Goal: Information Seeking & Learning: Learn about a topic

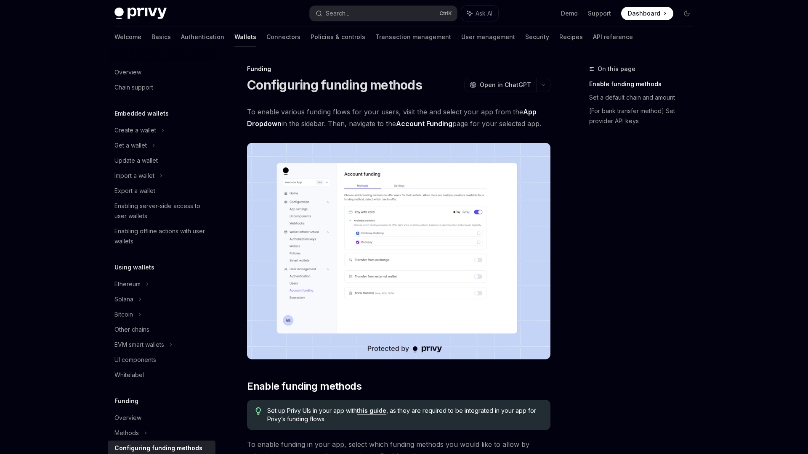
scroll to position [198, 0]
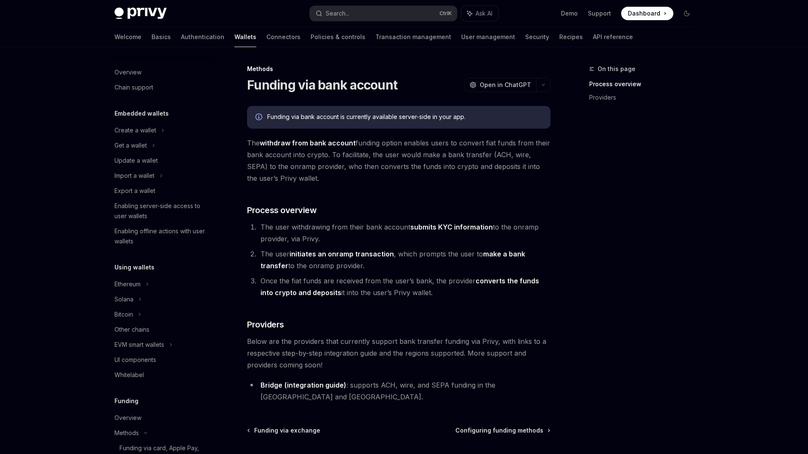
scroll to position [253, 0]
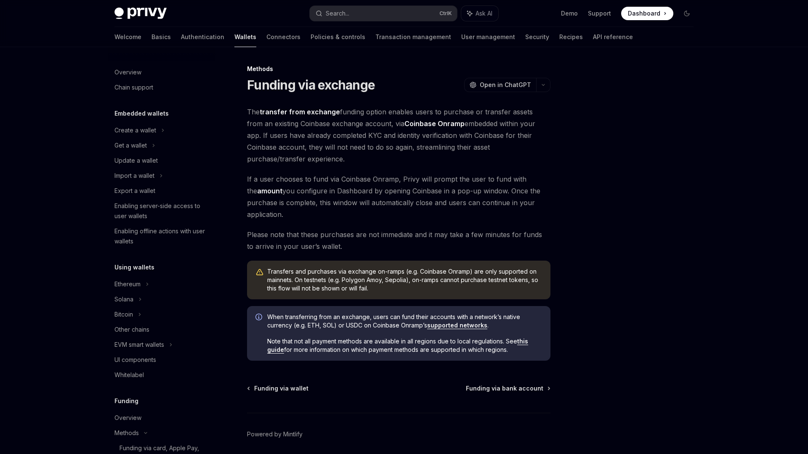
scroll to position [238, 0]
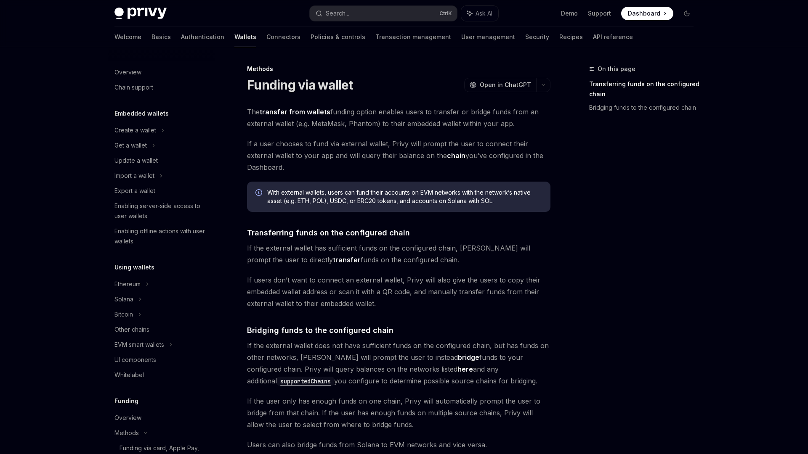
scroll to position [223, 0]
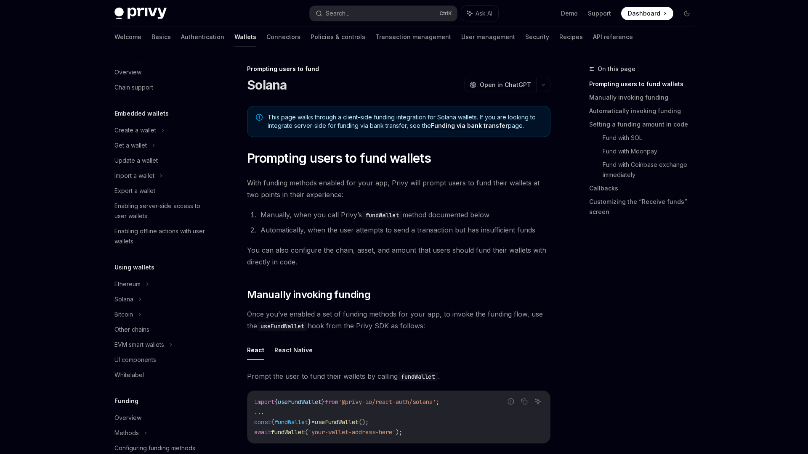
scroll to position [243, 0]
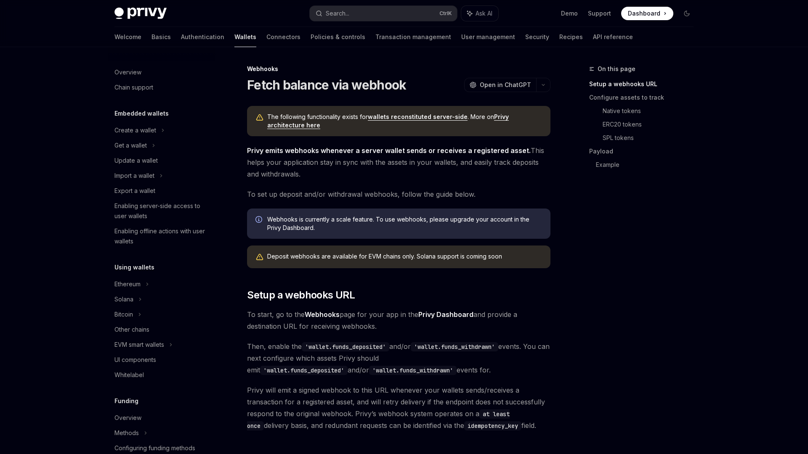
scroll to position [268, 0]
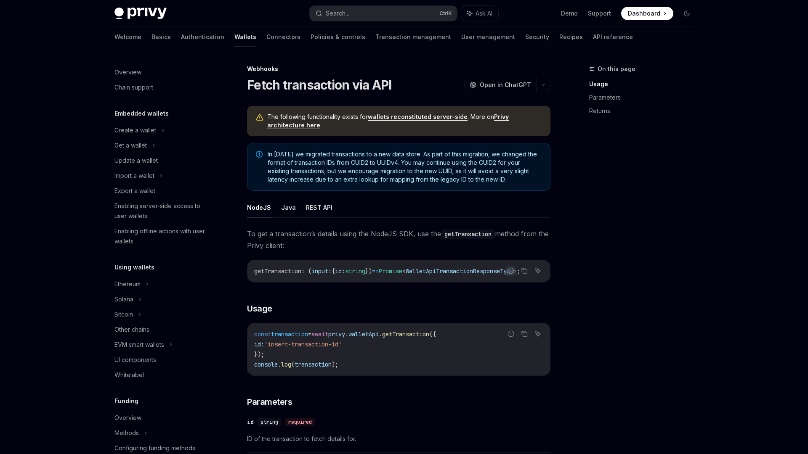
scroll to position [268, 0]
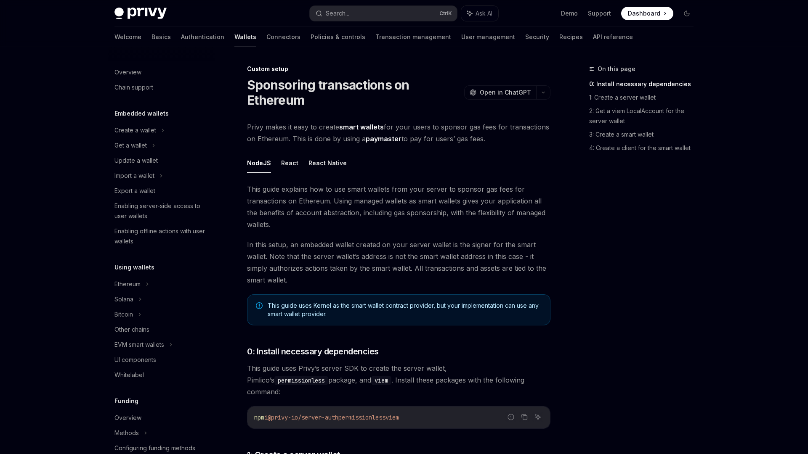
scroll to position [319, 0]
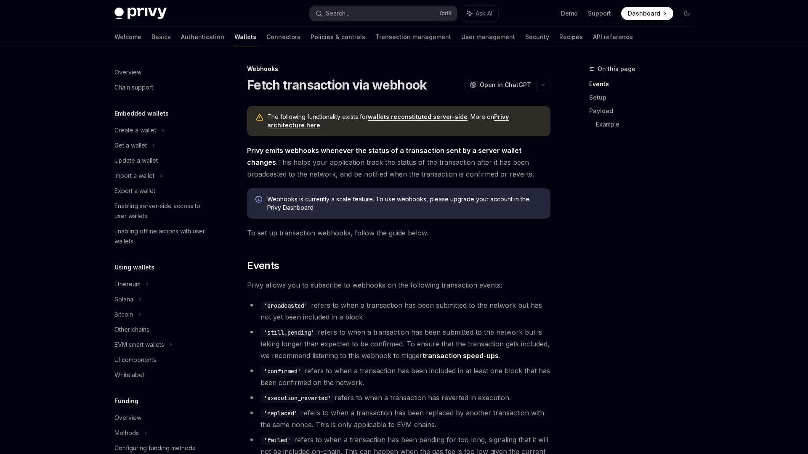
scroll to position [268, 0]
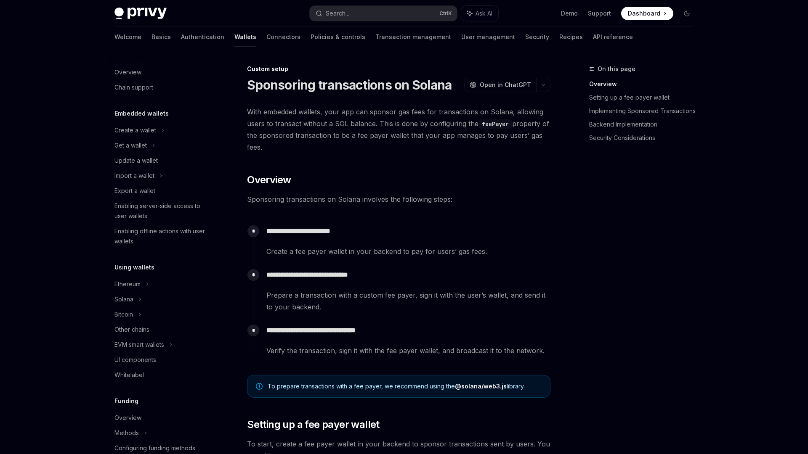
scroll to position [319, 0]
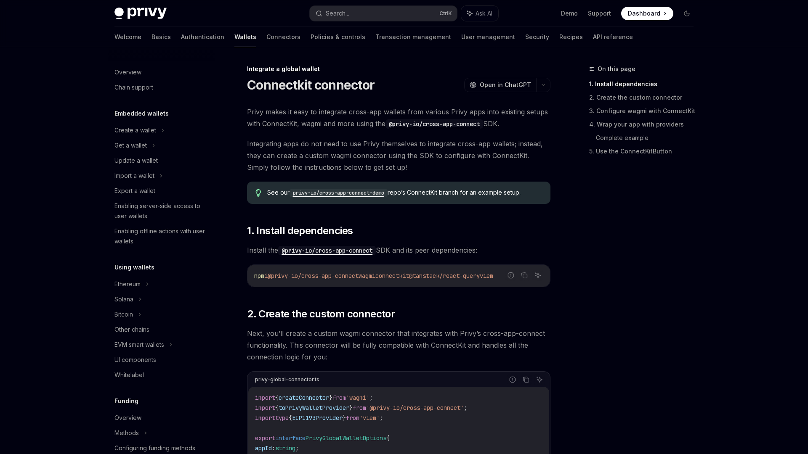
scroll to position [374, 0]
